Goal: Share content: Share content

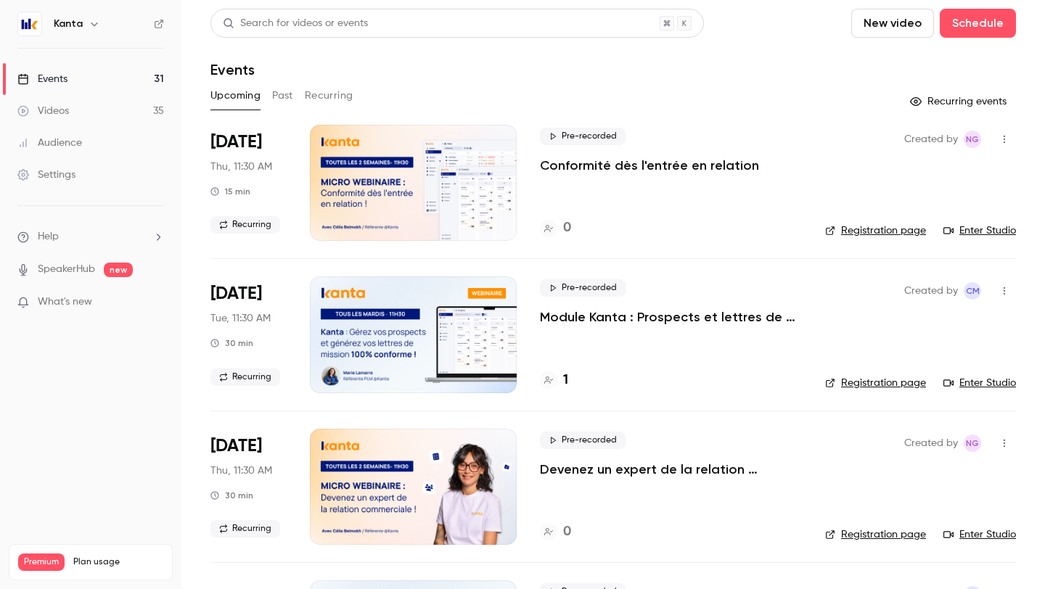
click at [86, 30] on button "button" at bounding box center [94, 23] width 17 height 17
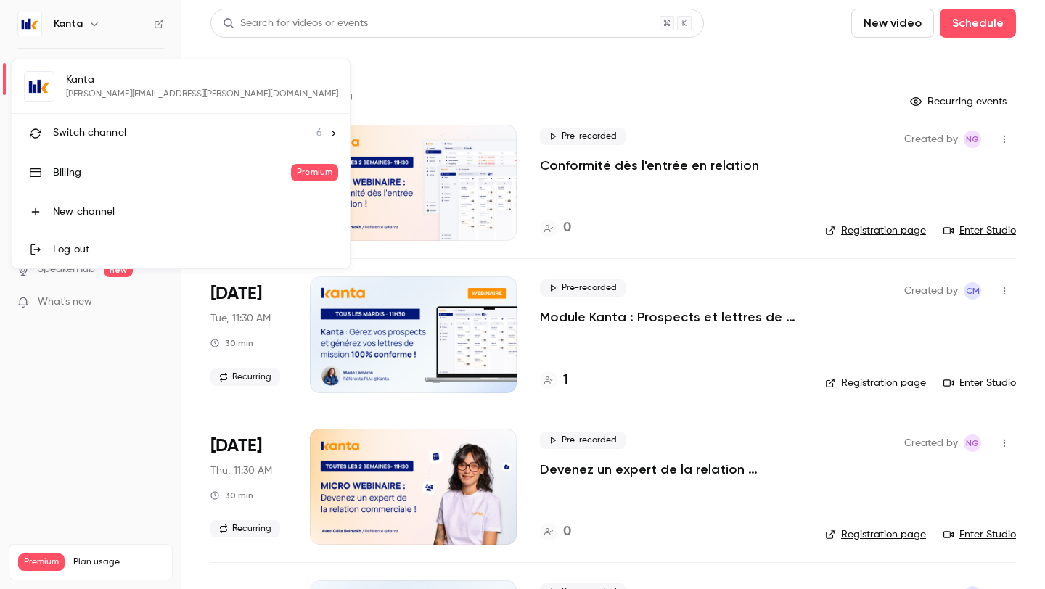
click at [119, 120] on li "Switch channel 6" at bounding box center [181, 133] width 338 height 38
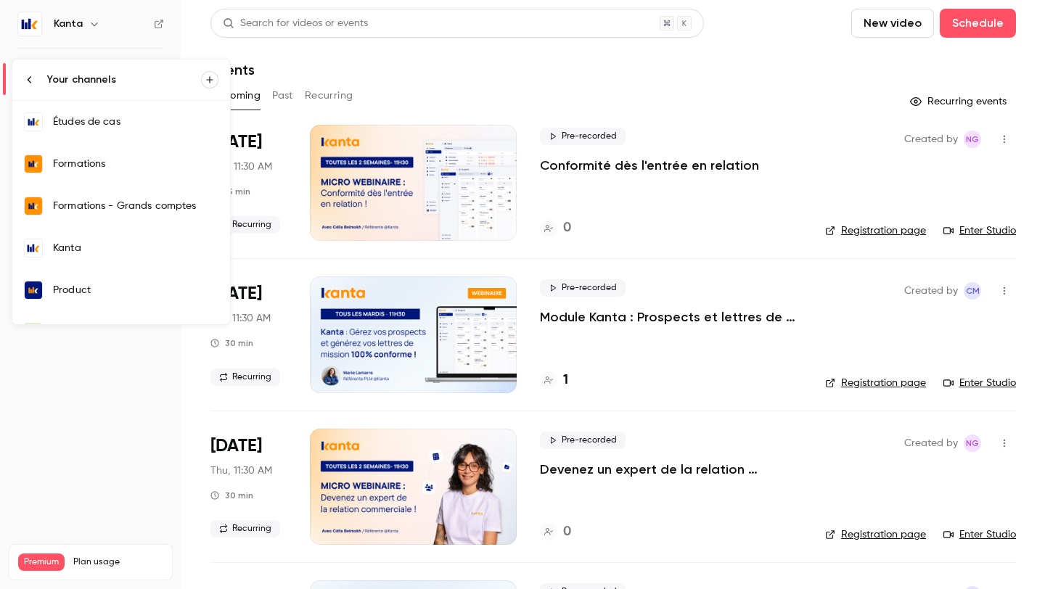
click at [119, 171] on div "Formations" at bounding box center [136, 164] width 166 height 15
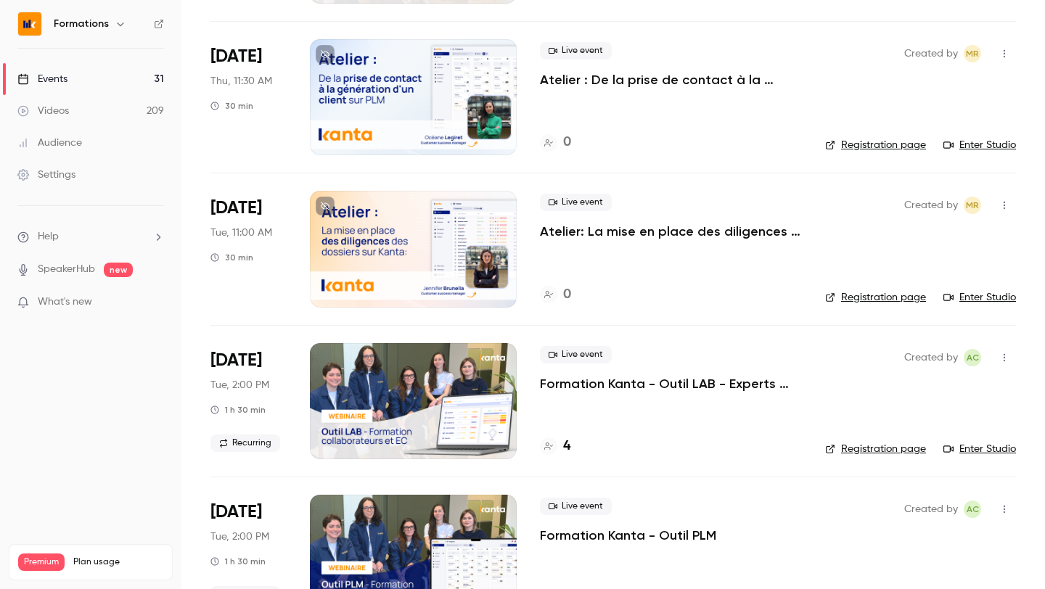
scroll to position [1058, 0]
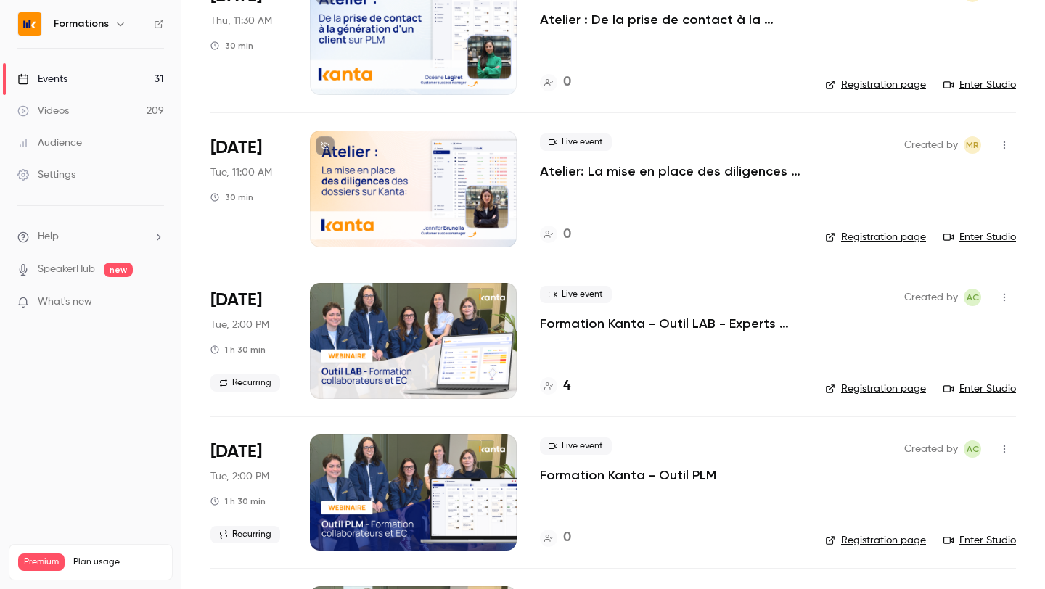
click at [1006, 294] on icon "button" at bounding box center [1005, 298] width 12 height 10
click at [911, 334] on div "Share" at bounding box center [949, 334] width 110 height 15
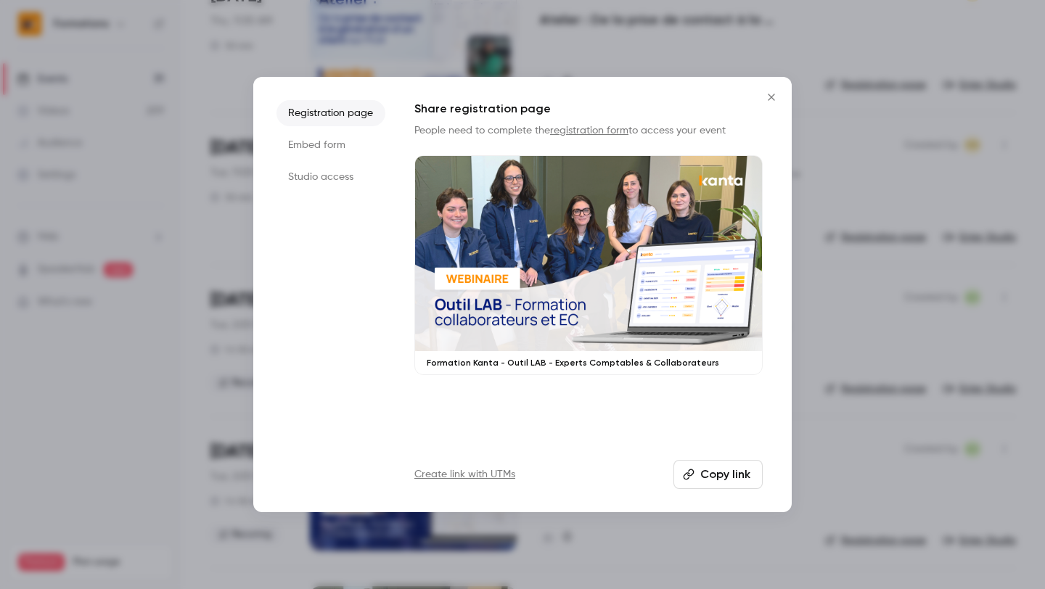
click at [729, 481] on button "Copy link" at bounding box center [718, 474] width 89 height 29
click at [857, 304] on div at bounding box center [522, 294] width 1045 height 589
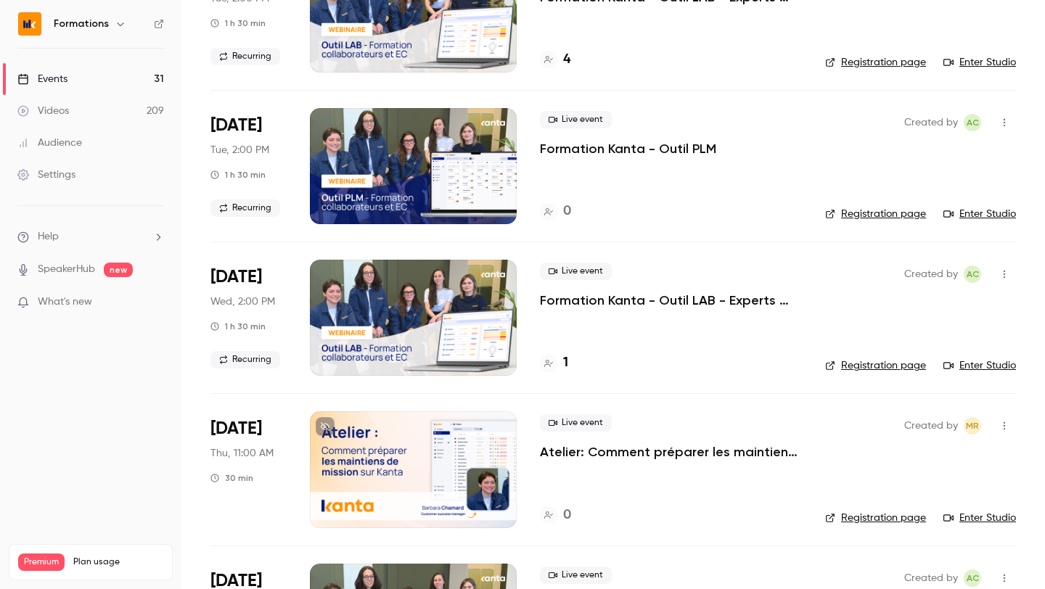
scroll to position [1389, 0]
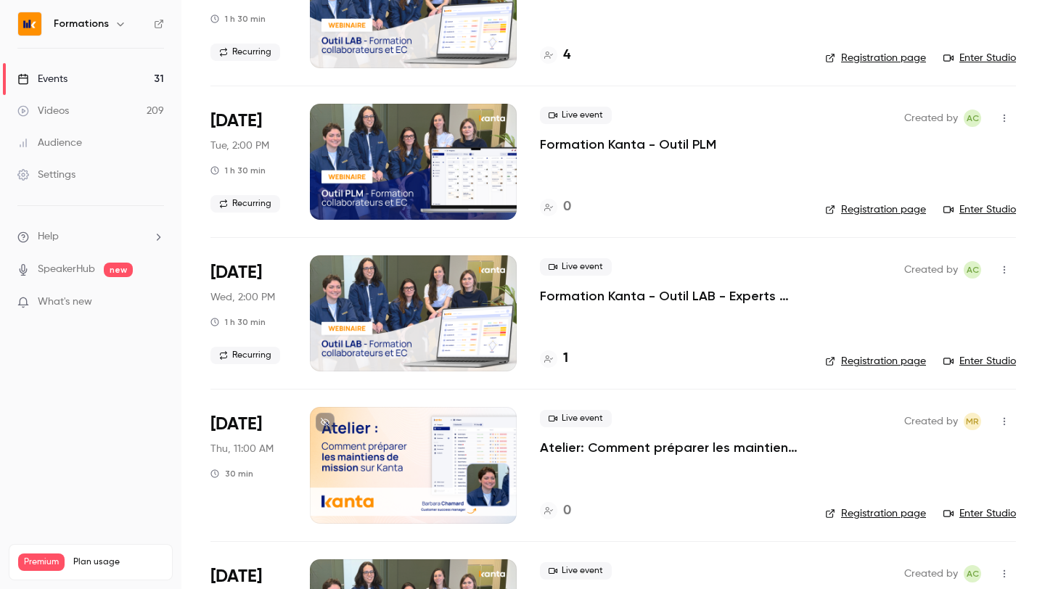
click at [1008, 270] on icon "button" at bounding box center [1005, 270] width 12 height 10
click at [921, 306] on div "Share" at bounding box center [949, 307] width 110 height 15
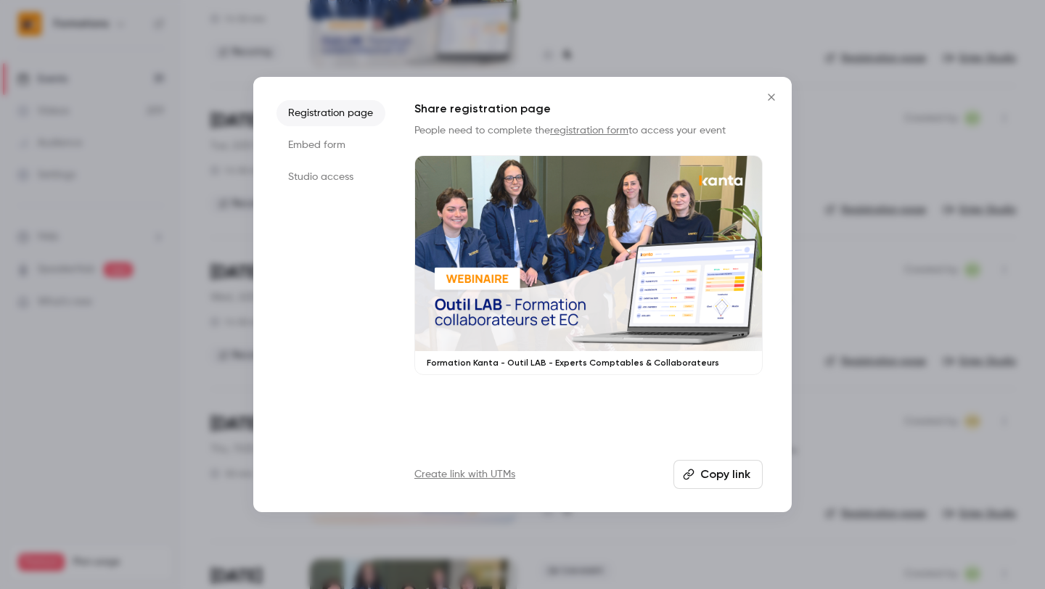
click at [721, 477] on button "Copy link" at bounding box center [718, 474] width 89 height 29
click at [770, 107] on button "Close" at bounding box center [771, 97] width 29 height 29
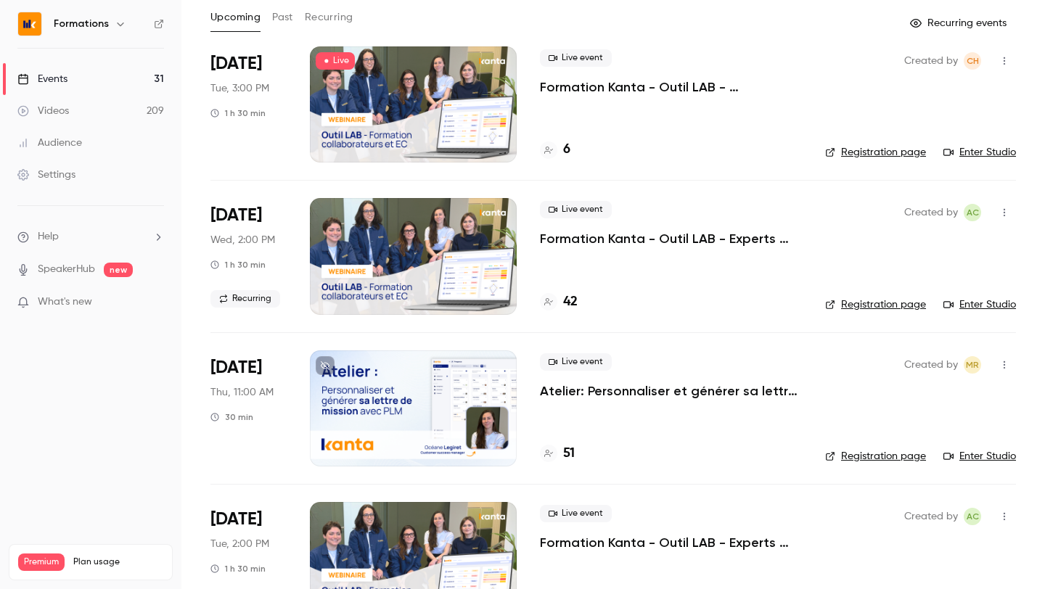
scroll to position [0, 0]
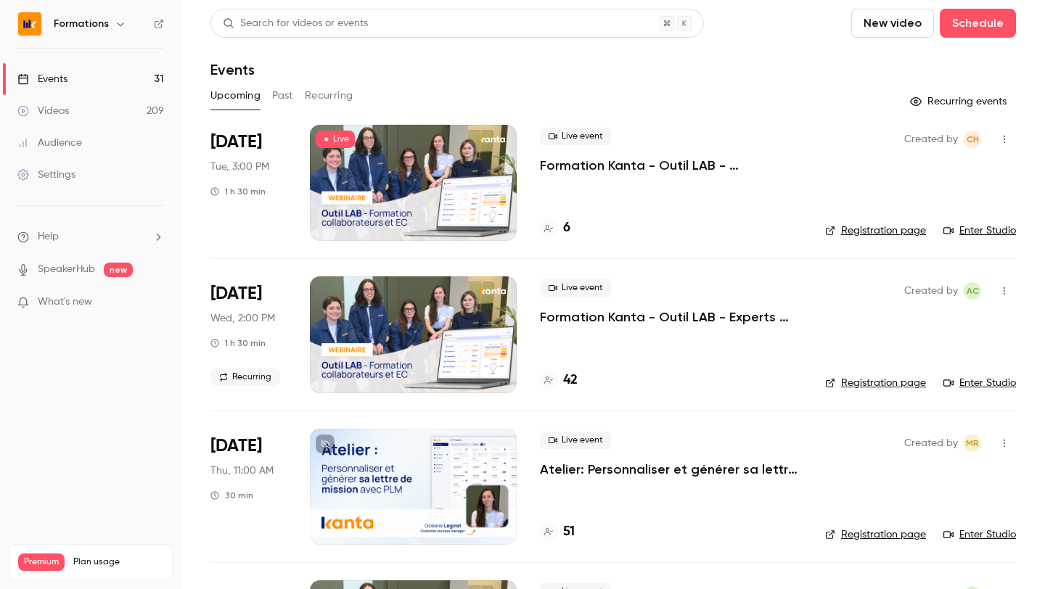
click at [327, 91] on button "Recurring" at bounding box center [329, 95] width 49 height 23
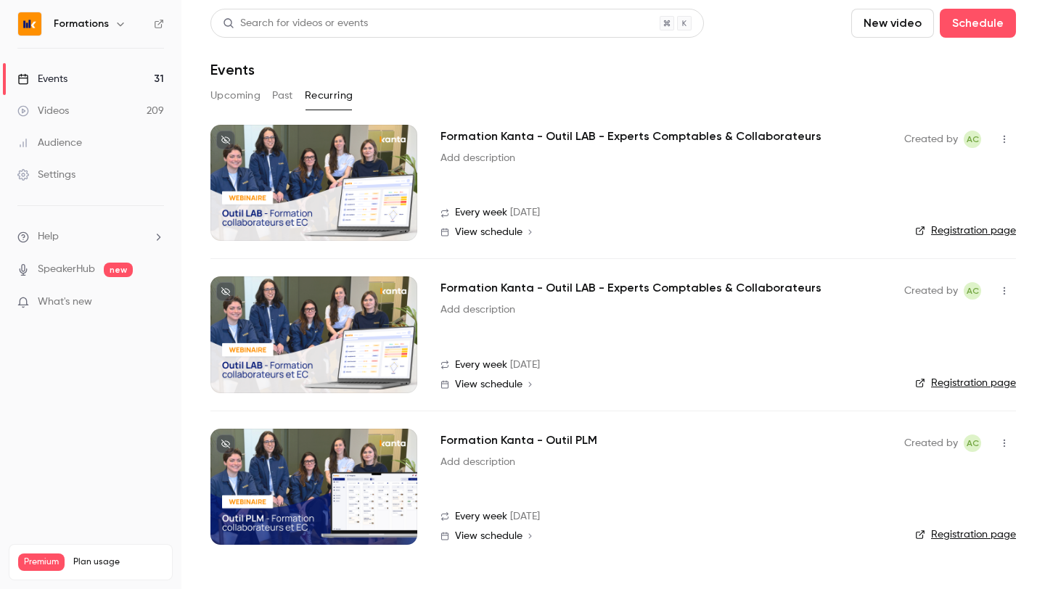
click at [491, 230] on span "View schedule" at bounding box center [489, 232] width 68 height 10
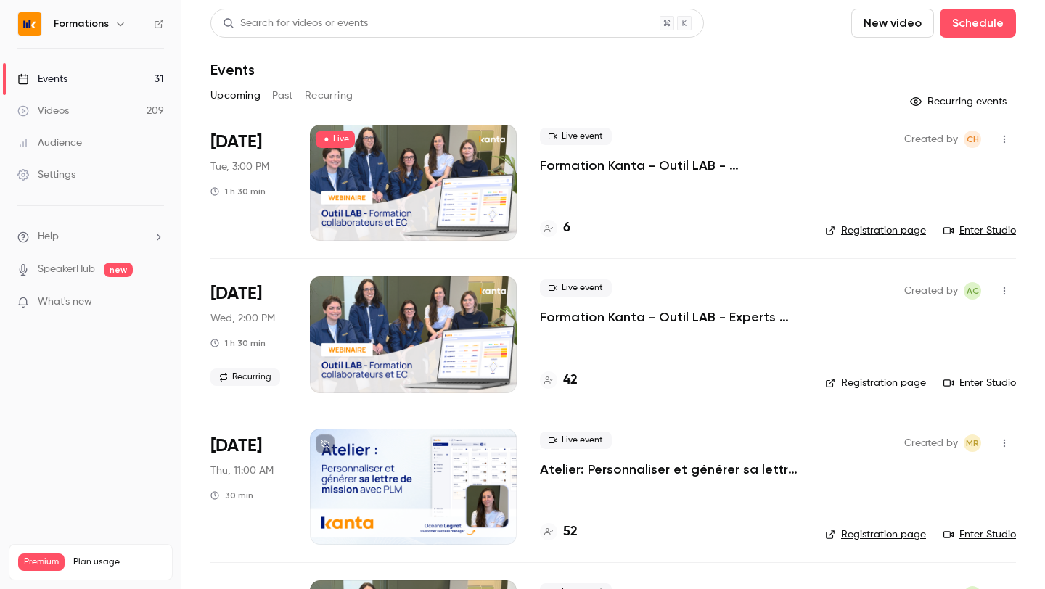
click at [313, 89] on button "Recurring" at bounding box center [329, 95] width 49 height 23
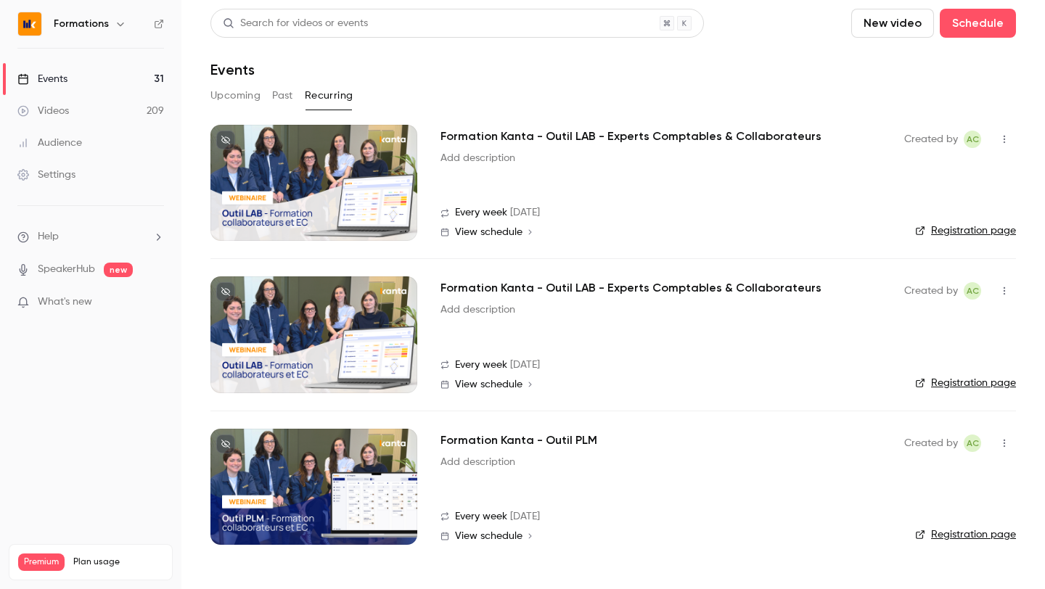
click at [724, 311] on div "Formation Kanta - Outil LAB - Experts Comptables & Collaborateurs Add descripti…" at bounding box center [661, 298] width 441 height 38
click at [718, 291] on h2 "Formation Kanta - Outil LAB - Experts Comptables & Collaborateurs" at bounding box center [631, 287] width 381 height 17
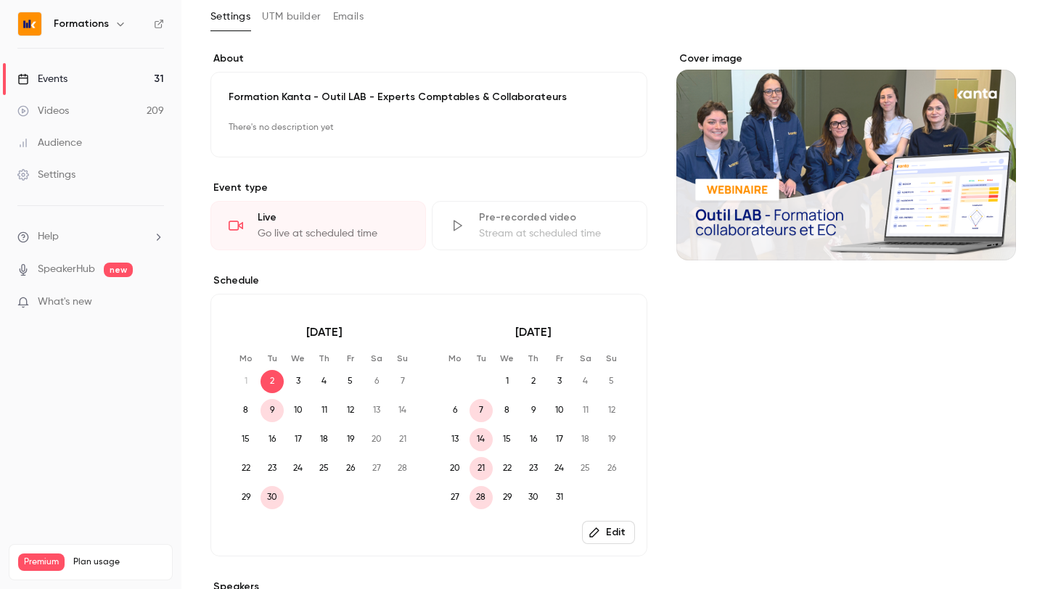
scroll to position [81, 0]
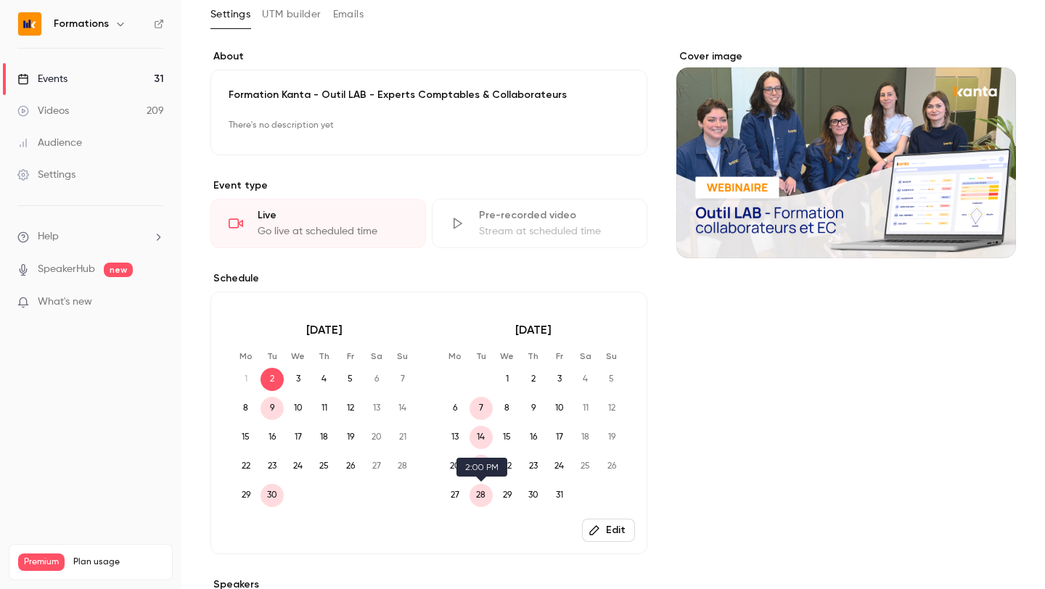
click at [481, 497] on span "28" at bounding box center [481, 495] width 23 height 23
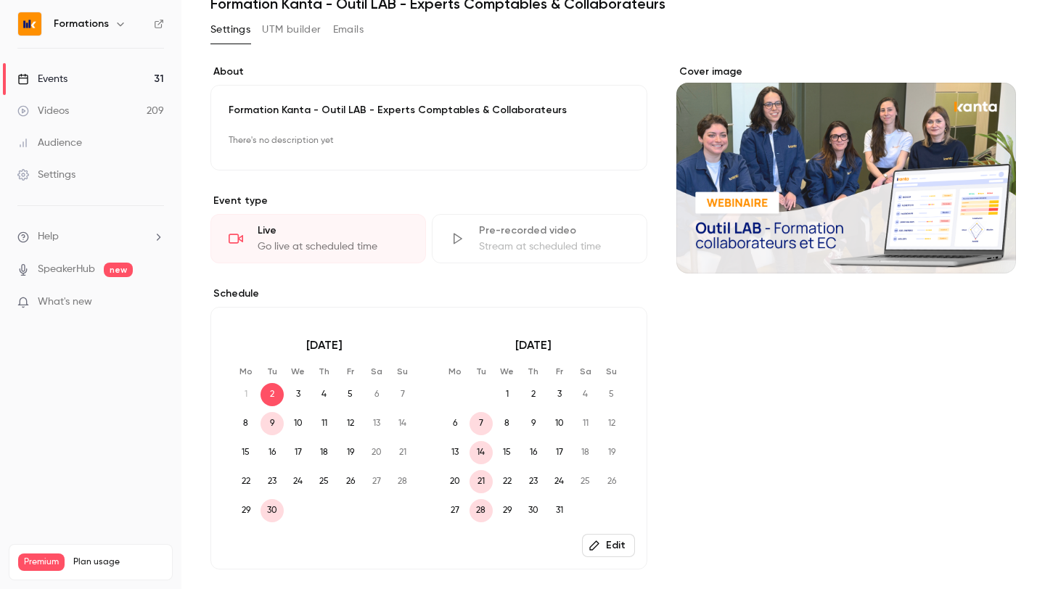
scroll to position [0, 0]
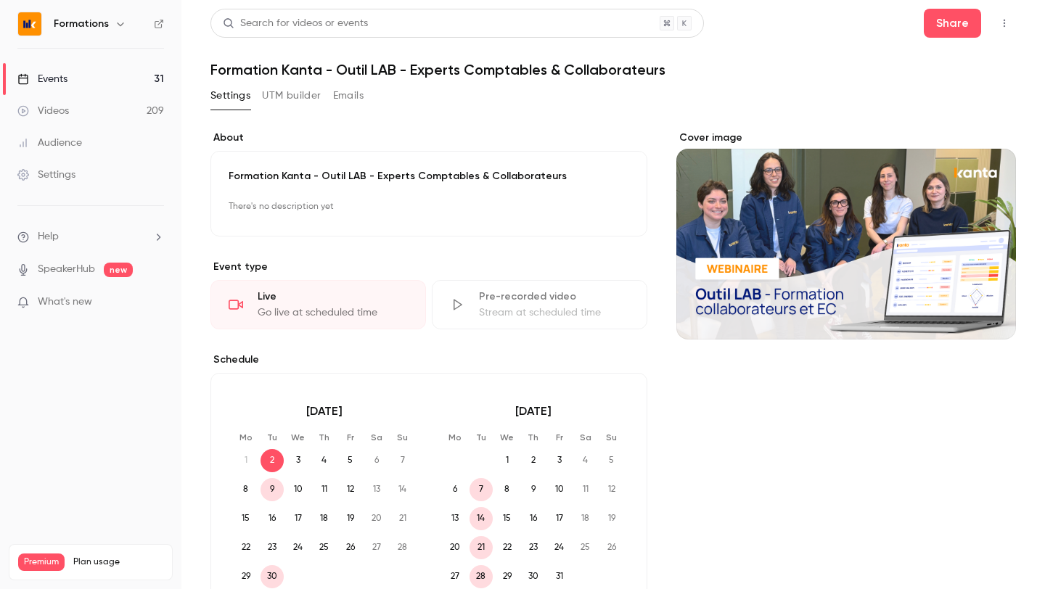
click at [359, 84] on button "Emails" at bounding box center [348, 95] width 30 height 23
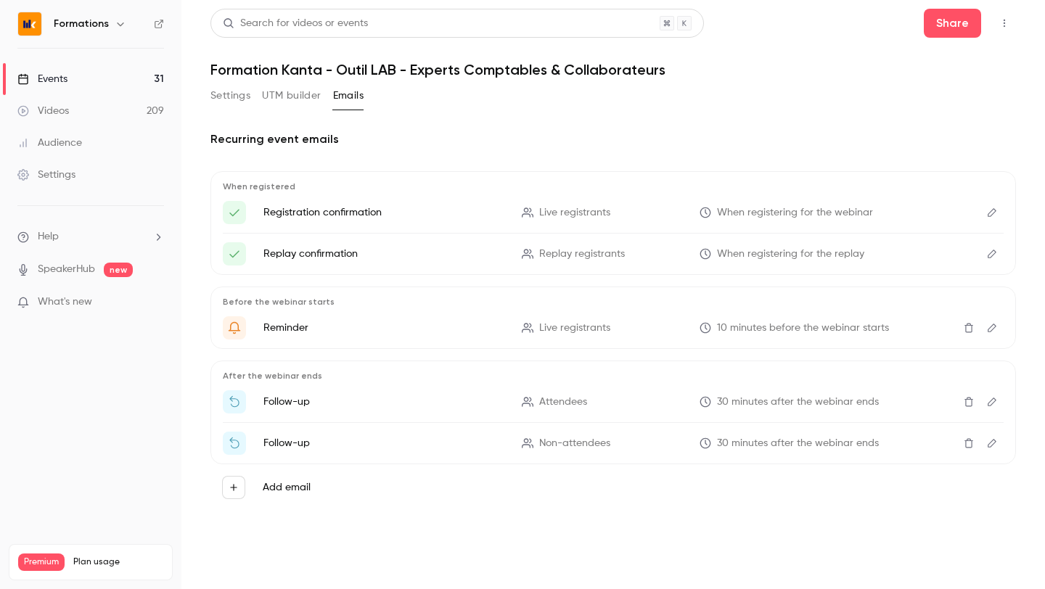
click at [279, 99] on button "UTM builder" at bounding box center [291, 95] width 59 height 23
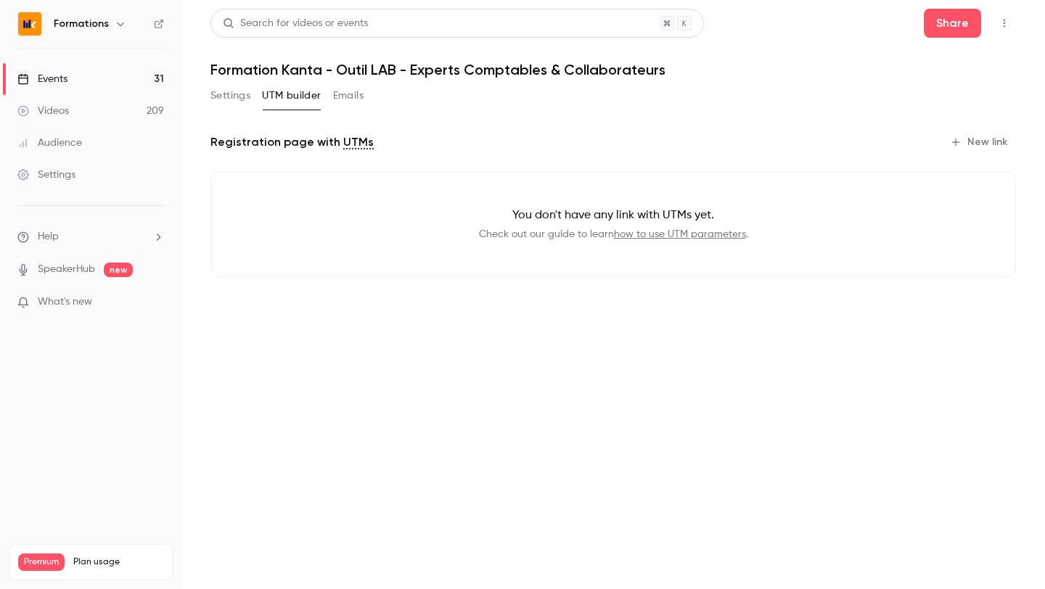
click at [234, 93] on button "Settings" at bounding box center [231, 95] width 40 height 23
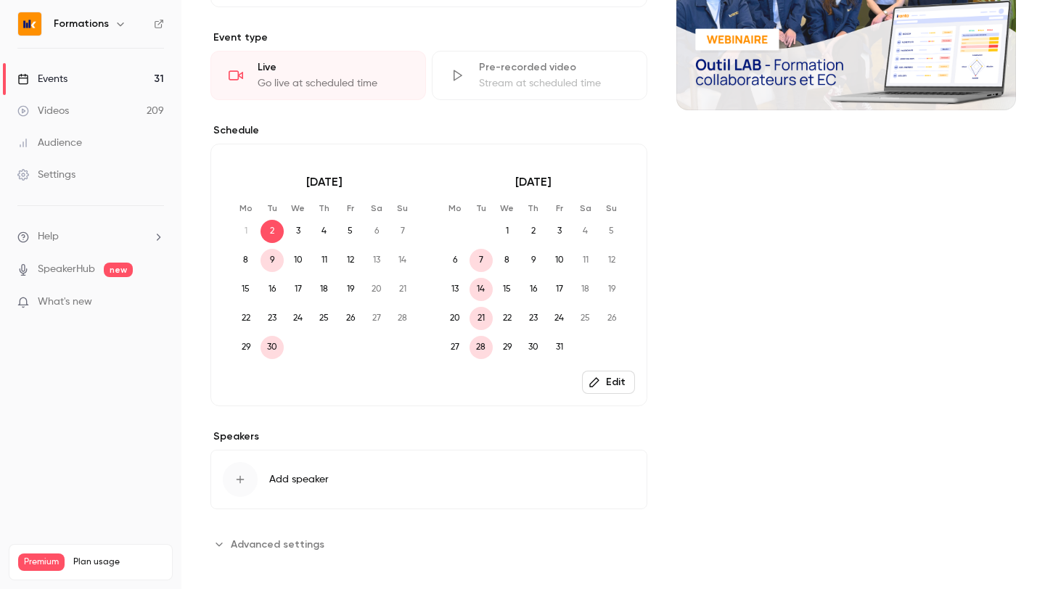
scroll to position [240, 0]
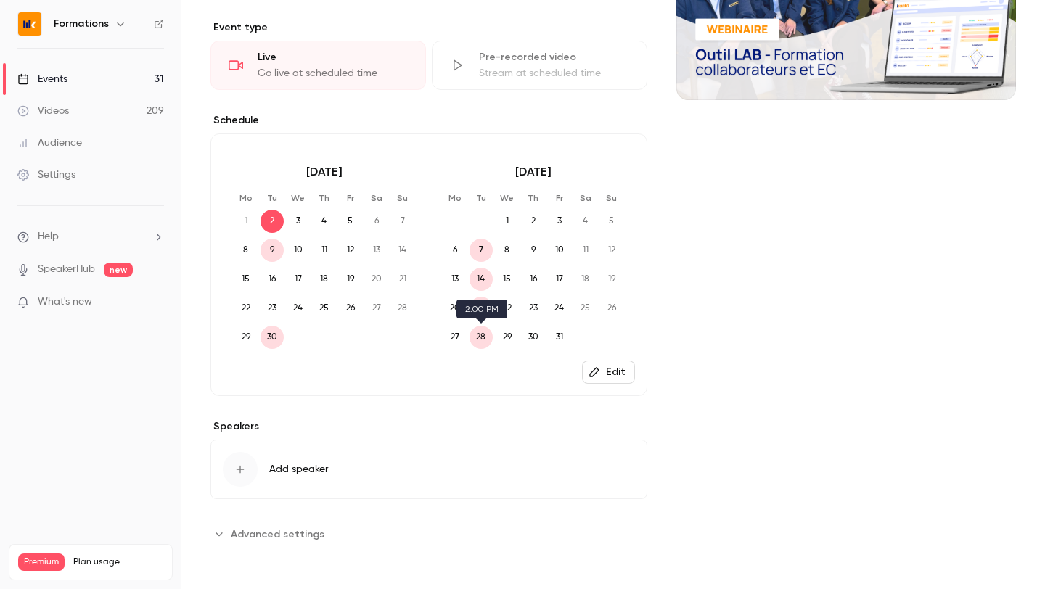
click at [479, 342] on span "28" at bounding box center [481, 337] width 23 height 23
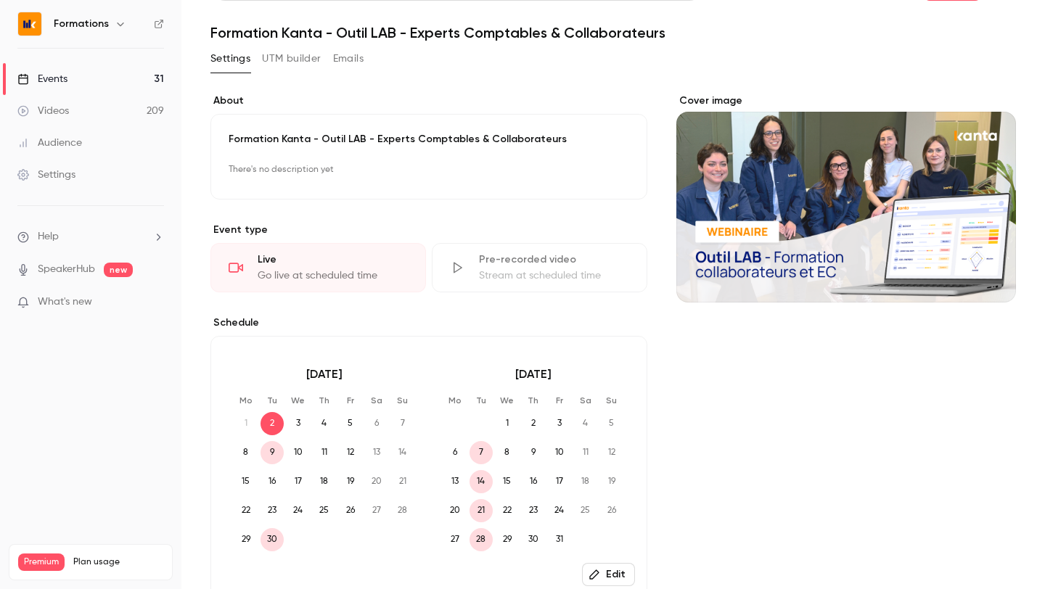
scroll to position [0, 0]
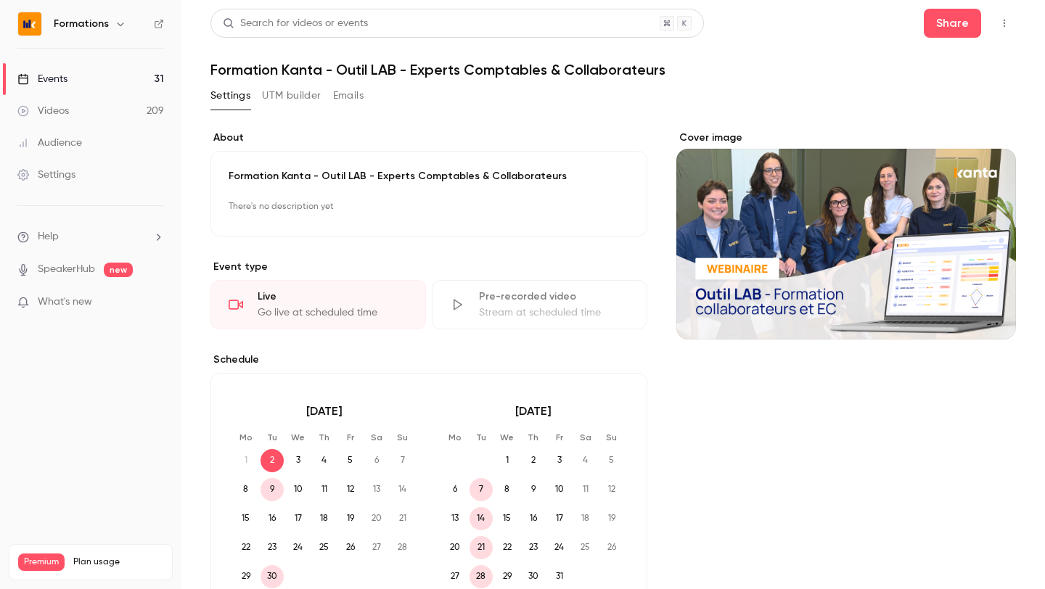
click at [407, 200] on p "There's no description yet" at bounding box center [429, 206] width 401 height 23
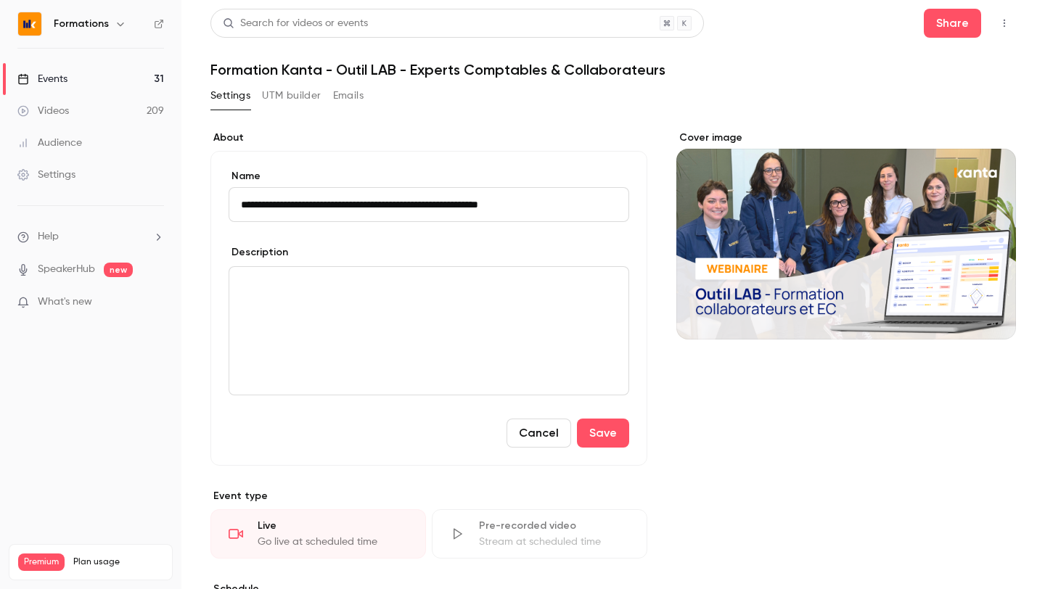
click at [233, 96] on button "Settings" at bounding box center [231, 95] width 40 height 23
click at [63, 75] on div "Events" at bounding box center [42, 79] width 50 height 15
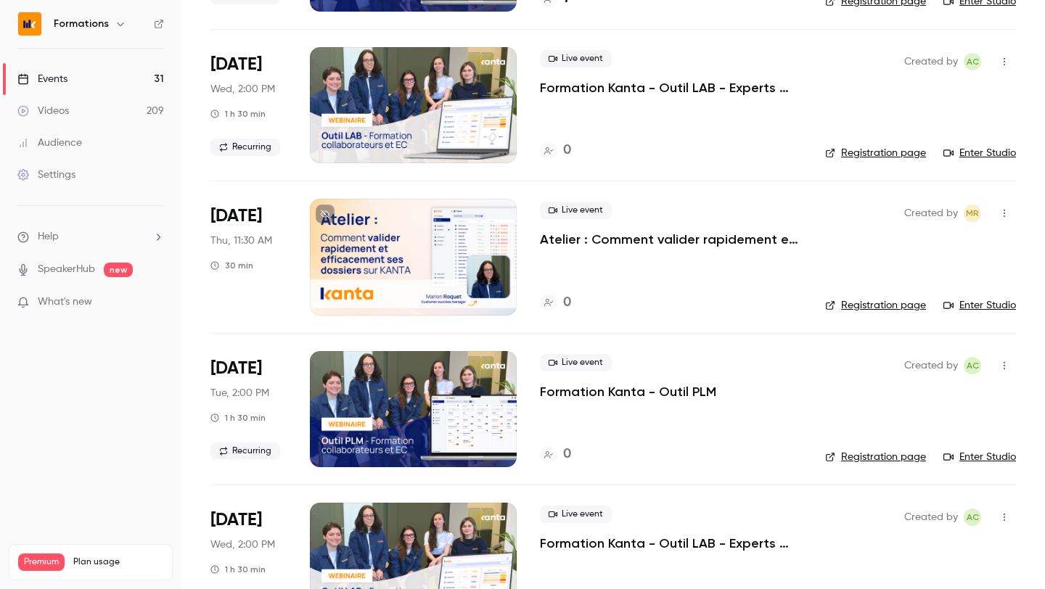
scroll to position [2164, 0]
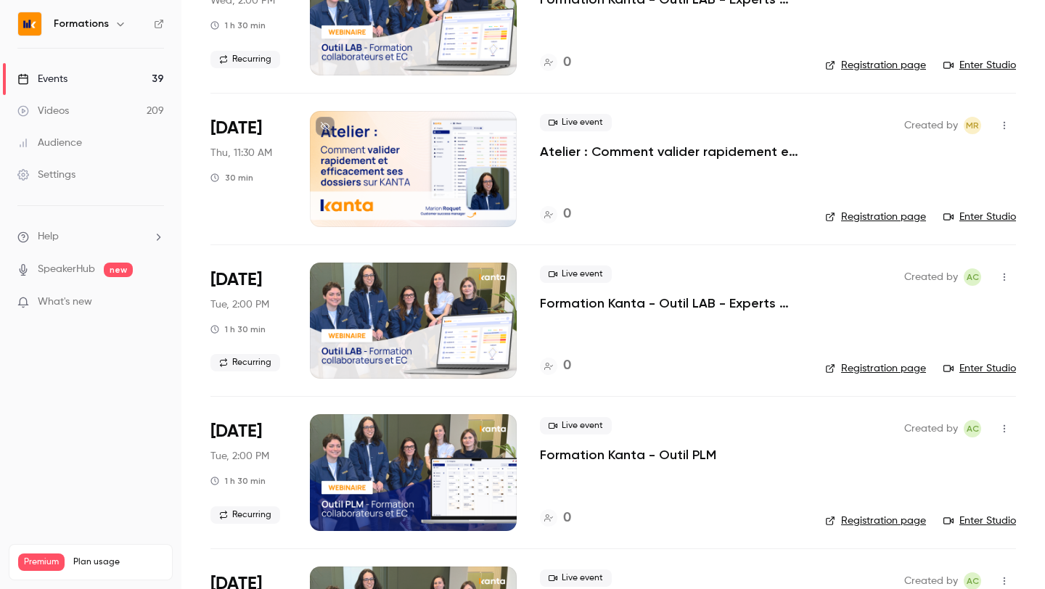
scroll to position [2294, 0]
click at [645, 377] on div "Live event Formation Kanta - Outil LAB - Experts Comptables & Collaborateurs 0" at bounding box center [671, 320] width 262 height 116
click at [653, 318] on div "Live event Formation Kanta - Outil LAB - Experts Comptables & Collaborateurs 0" at bounding box center [671, 320] width 262 height 116
click at [655, 304] on p "Formation Kanta - Outil LAB - Experts Comptables & Collaborateurs" at bounding box center [671, 302] width 262 height 17
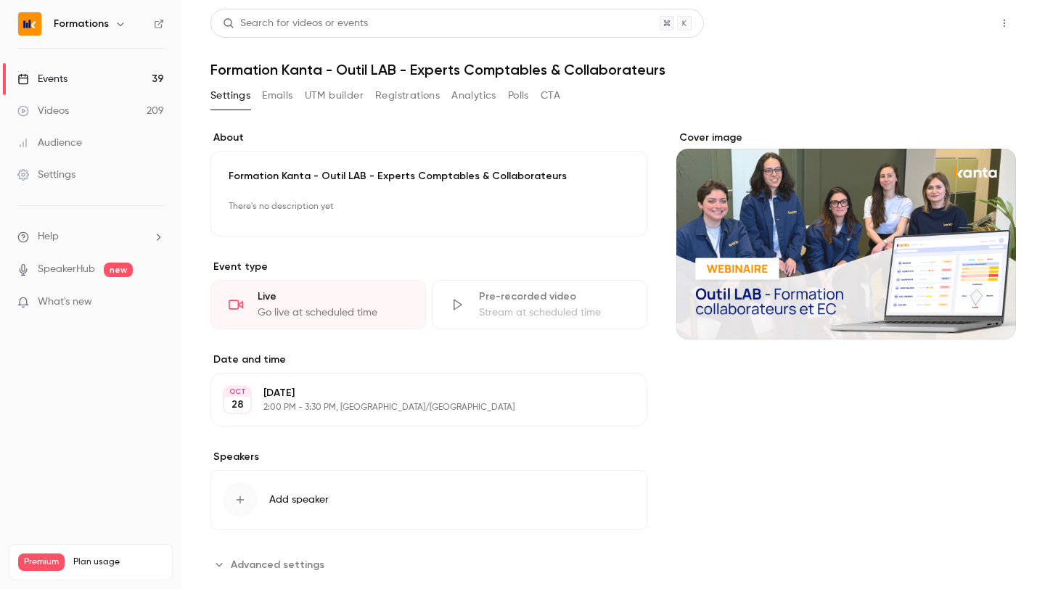
click at [950, 31] on button "Share" at bounding box center [952, 23] width 57 height 29
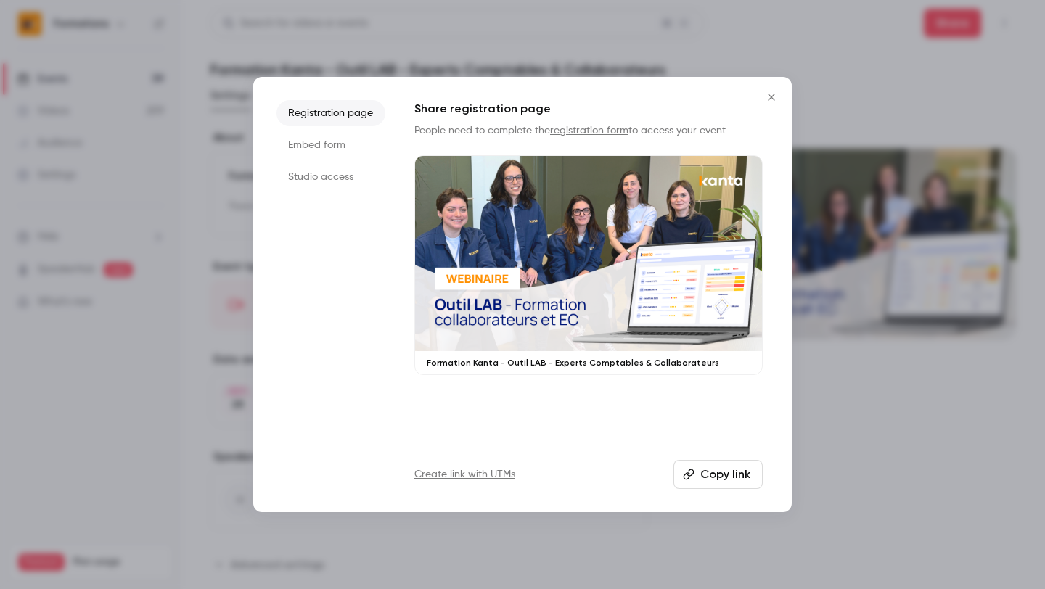
click at [716, 478] on button "Copy link" at bounding box center [718, 474] width 89 height 29
click at [769, 94] on icon "Close" at bounding box center [771, 97] width 7 height 7
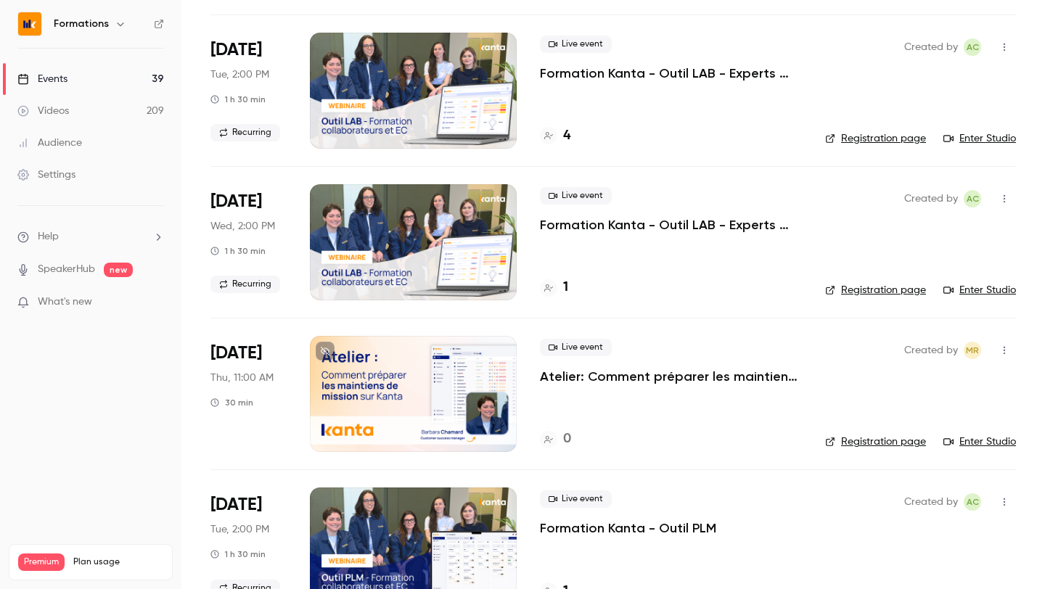
scroll to position [1309, 0]
click at [1008, 200] on icon "button" at bounding box center [1005, 198] width 12 height 10
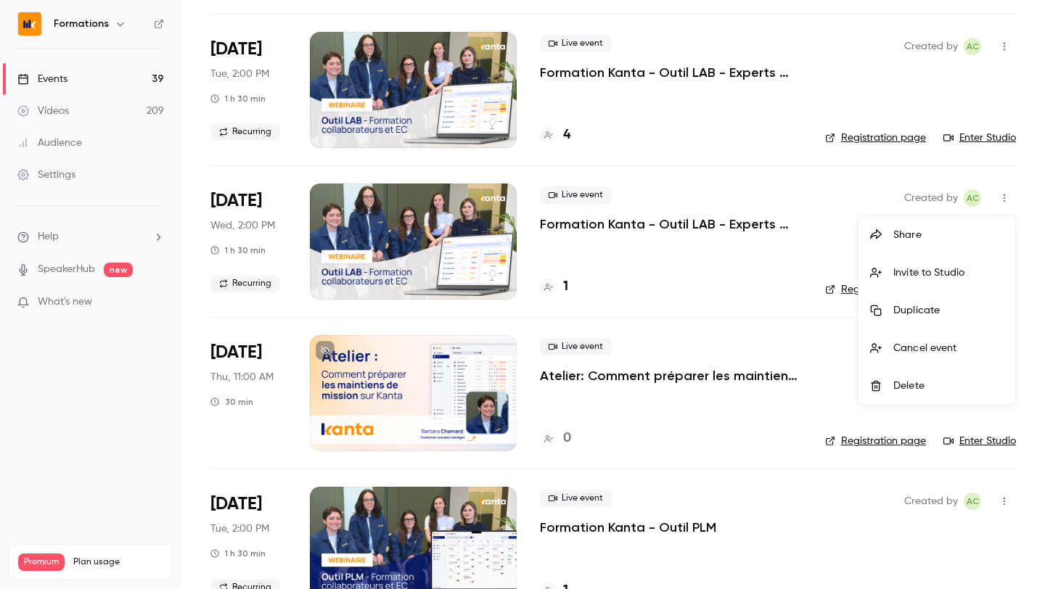
click at [915, 234] on div "Share" at bounding box center [949, 235] width 110 height 15
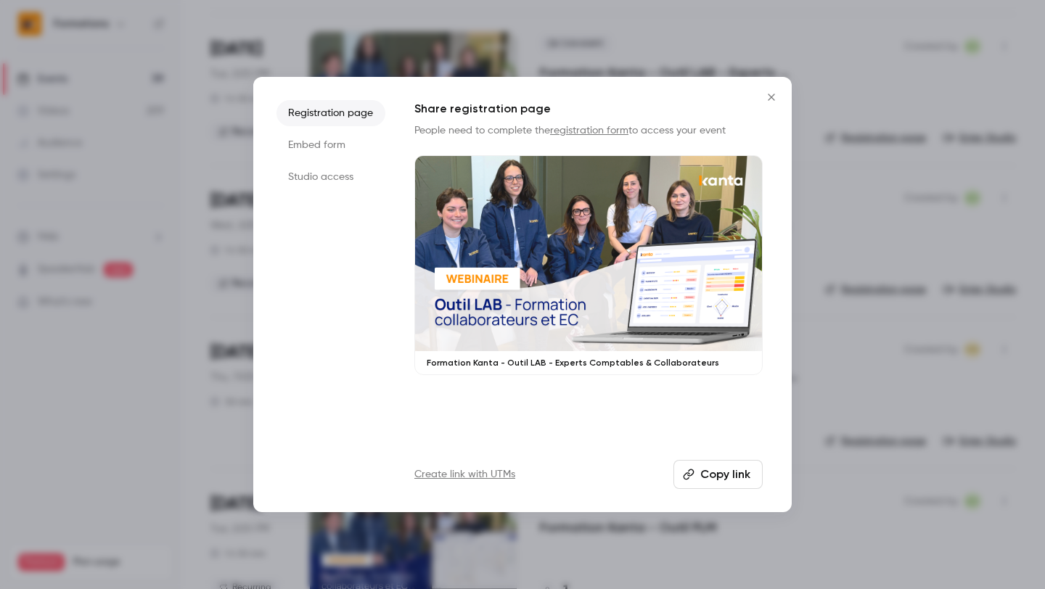
click at [698, 482] on button "Copy link" at bounding box center [718, 474] width 89 height 29
